Goal: Navigation & Orientation: Find specific page/section

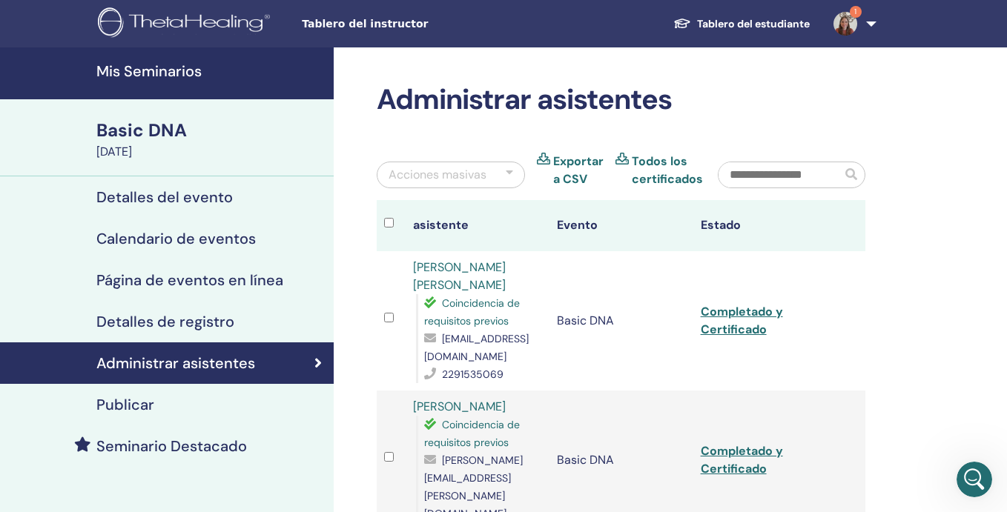
click at [170, 73] on h4 "Mis Seminarios" at bounding box center [210, 71] width 228 height 18
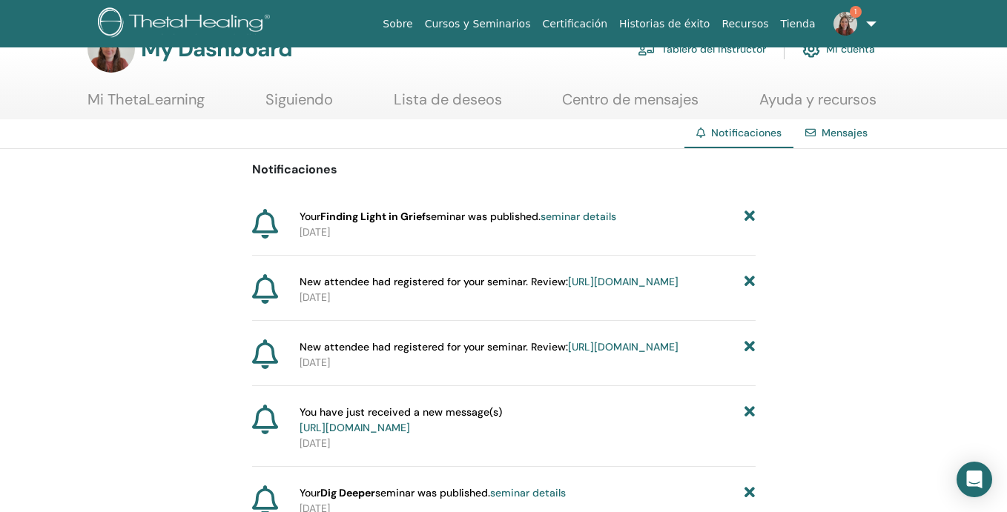
scroll to position [43, 0]
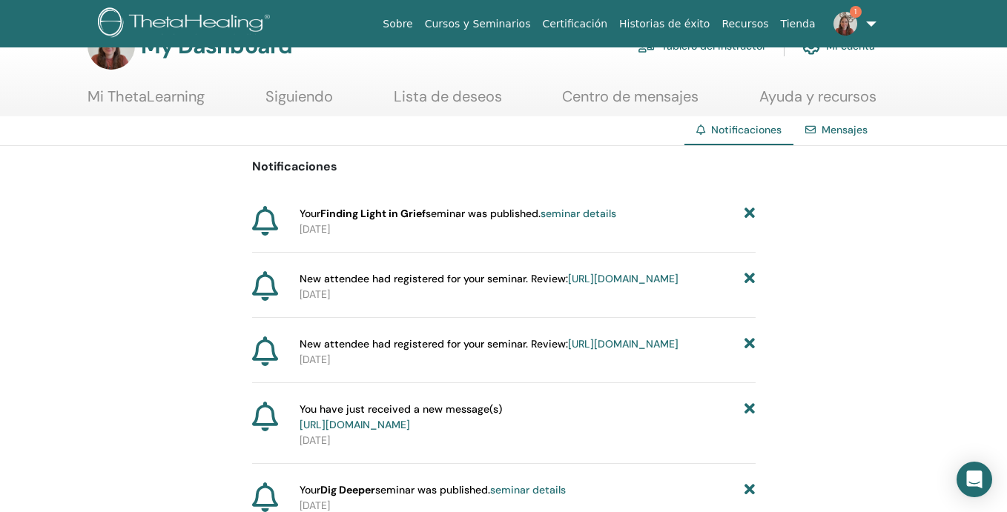
click at [752, 279] on icon at bounding box center [749, 279] width 10 height 16
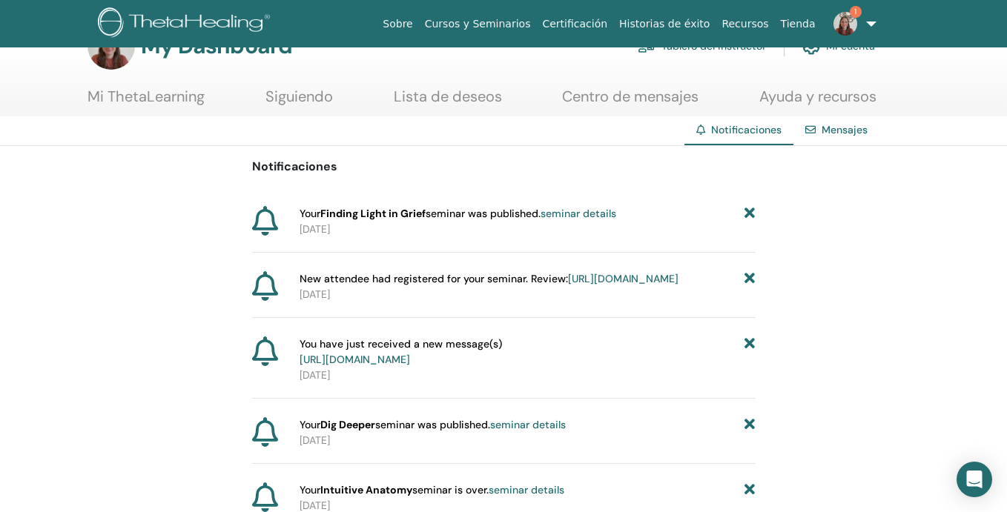
click at [752, 279] on icon at bounding box center [749, 279] width 10 height 16
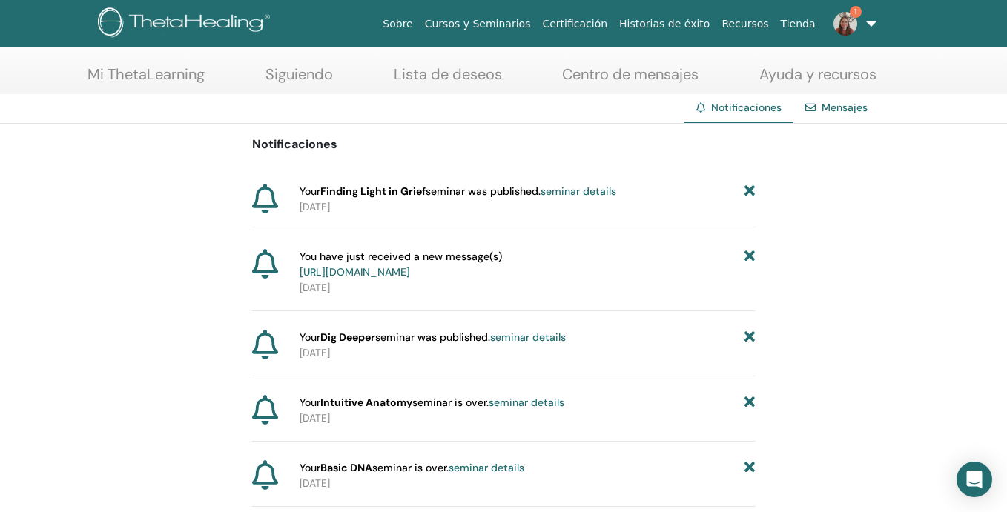
scroll to position [67, 0]
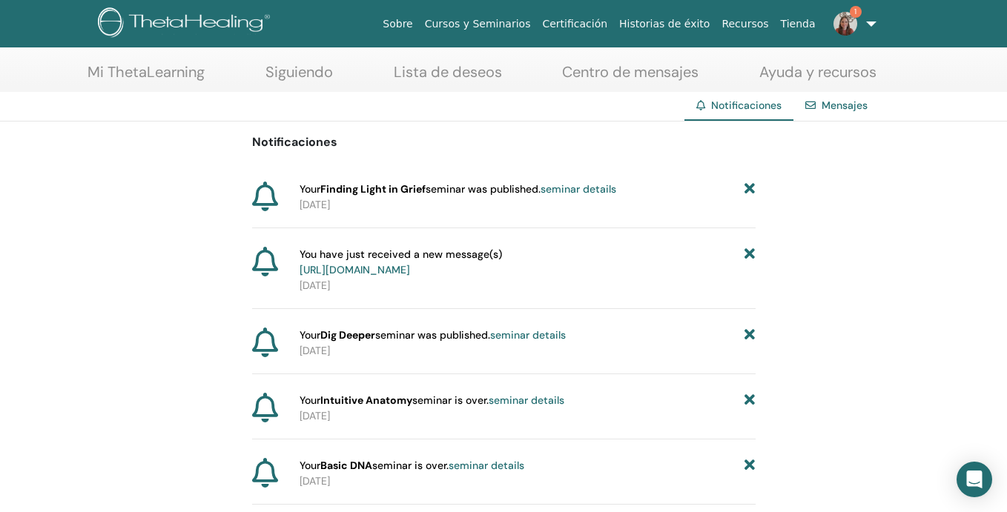
click at [155, 72] on link "Mi ThetaLearning" at bounding box center [145, 77] width 117 height 29
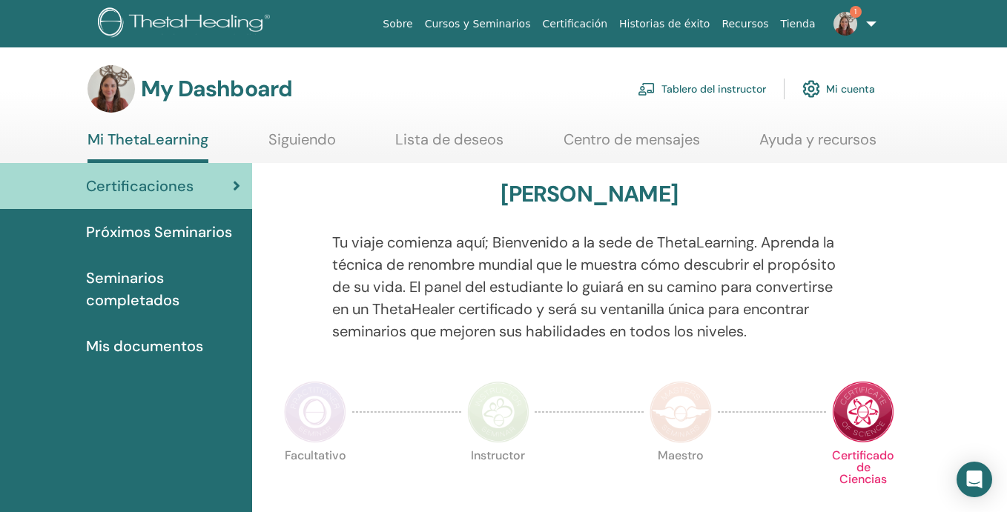
click at [736, 92] on link "Tablero del instructor" at bounding box center [702, 89] width 128 height 33
